Goal: Navigation & Orientation: Find specific page/section

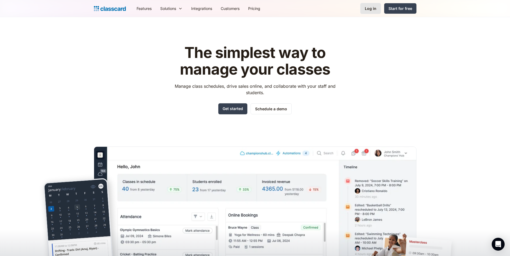
click at [372, 7] on div "Log in" at bounding box center [371, 9] width 12 height 6
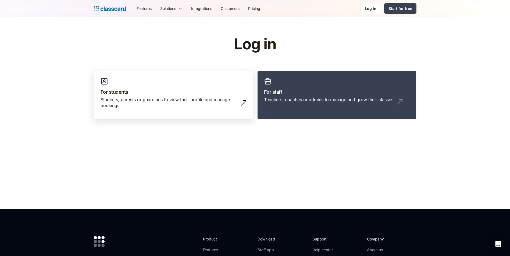
click at [192, 87] on link "For students Students, parents or guardians to view their profile and manage bo…" at bounding box center [173, 95] width 159 height 49
click at [326, 98] on div "Teachers, coaches or admins to manage and grow their classes" at bounding box center [328, 100] width 129 height 6
